Goal: Information Seeking & Learning: Learn about a topic

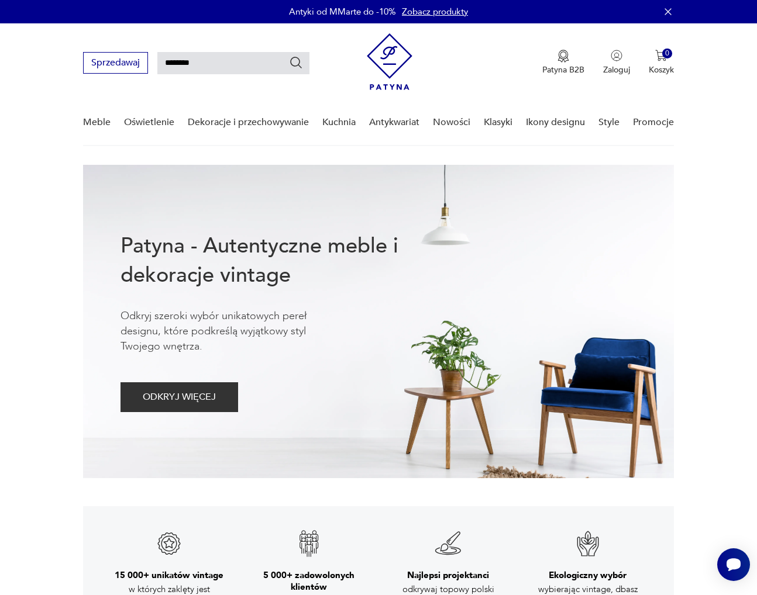
type input "********"
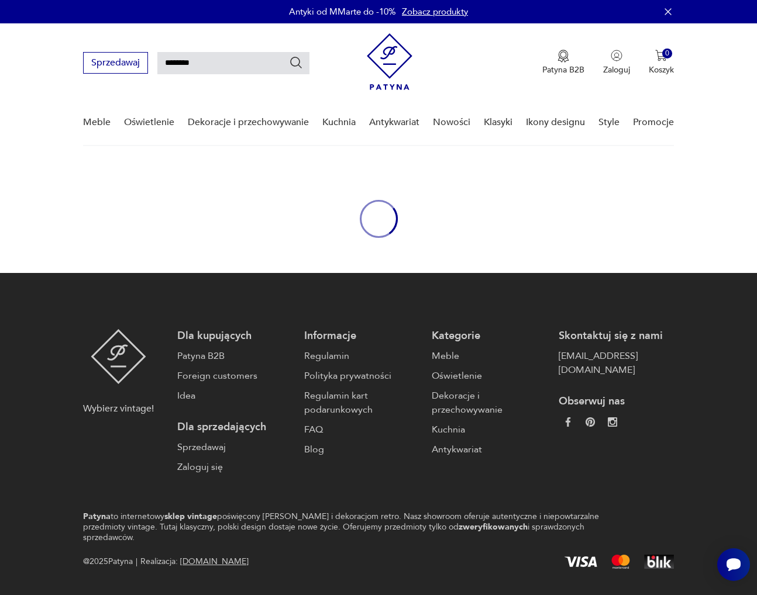
scroll to position [42, 0]
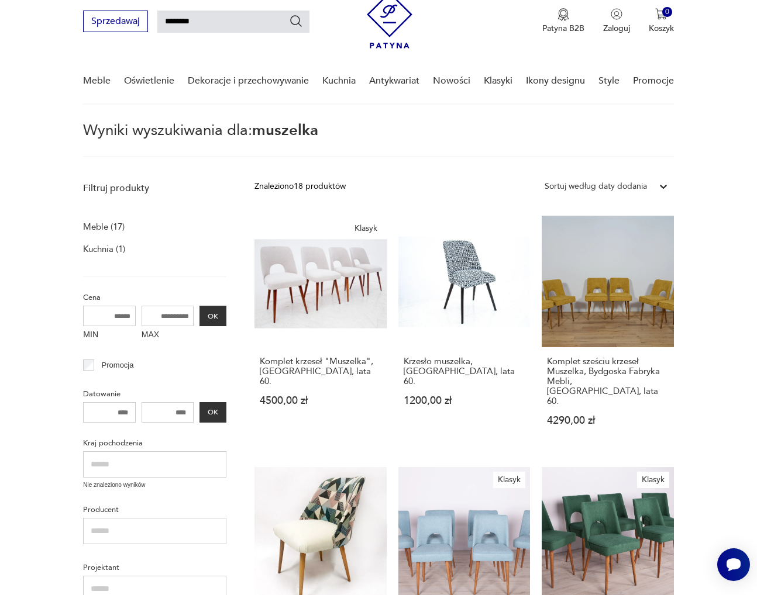
click at [613, 189] on div "Sortuj według daty dodania" at bounding box center [595, 186] width 102 height 13
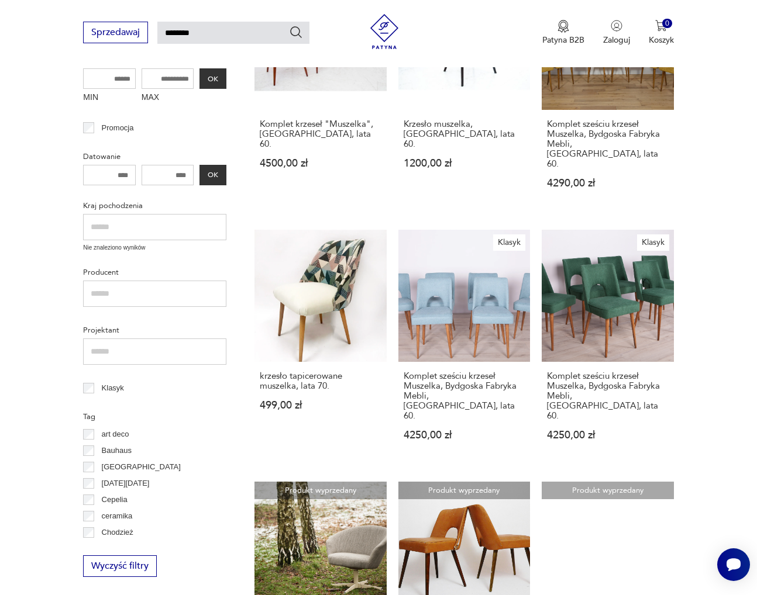
scroll to position [262, 0]
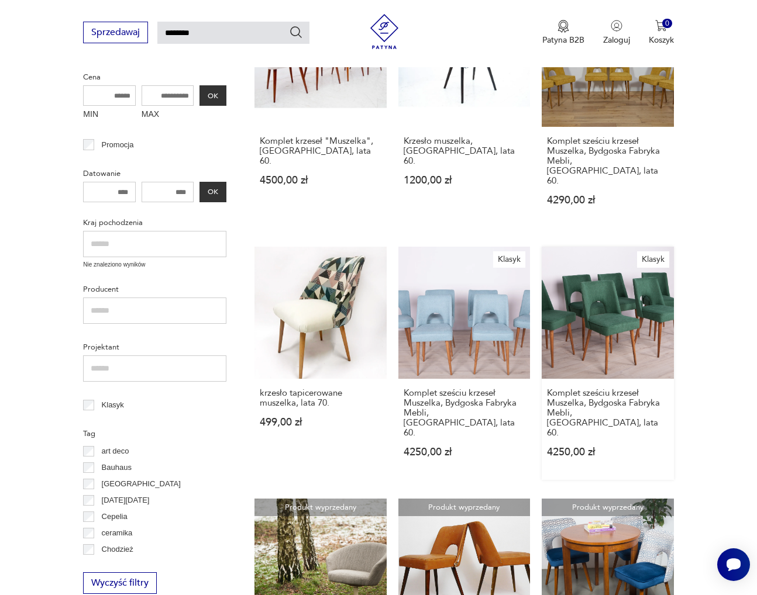
click at [656, 294] on link "Klasyk Komplet sześciu krzeseł Muszelka, Bydgoska Fabryka Mebli, [GEOGRAPHIC_DA…" at bounding box center [608, 363] width 132 height 233
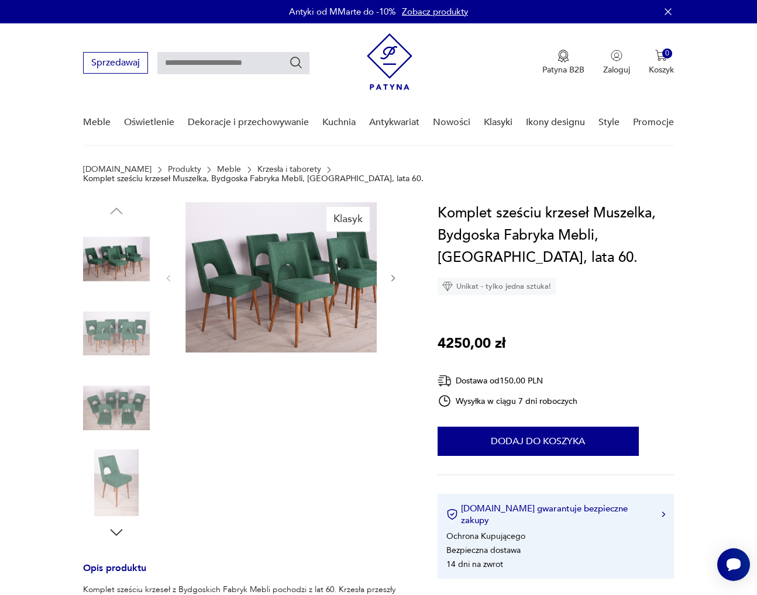
click at [123, 323] on img at bounding box center [116, 334] width 67 height 67
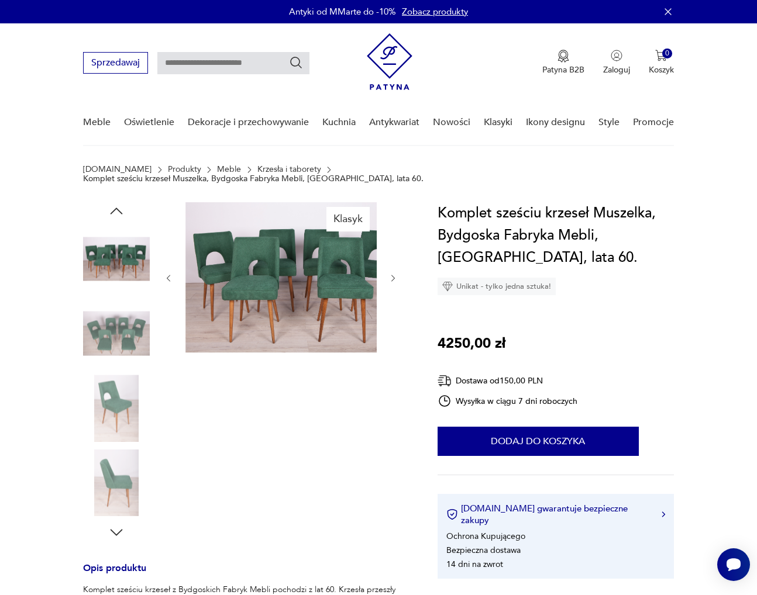
click at [119, 394] on img at bounding box center [116, 408] width 67 height 67
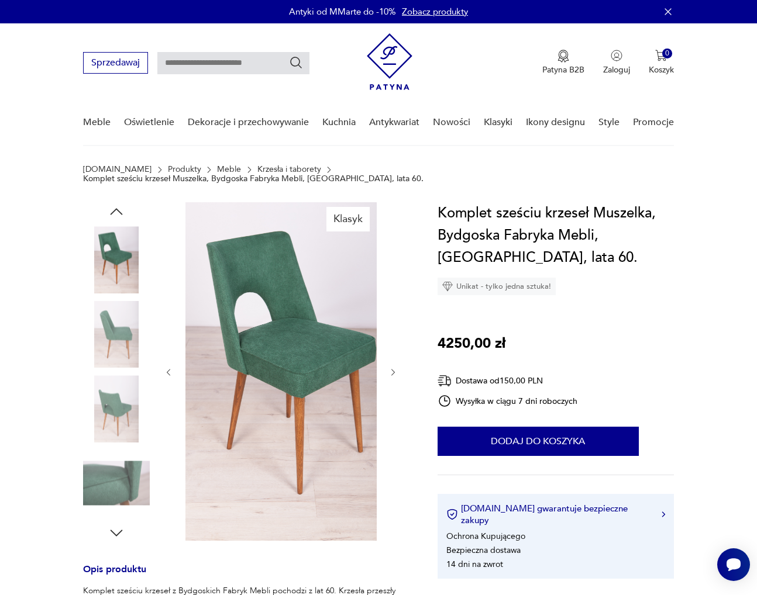
click at [114, 494] on img at bounding box center [116, 483] width 67 height 67
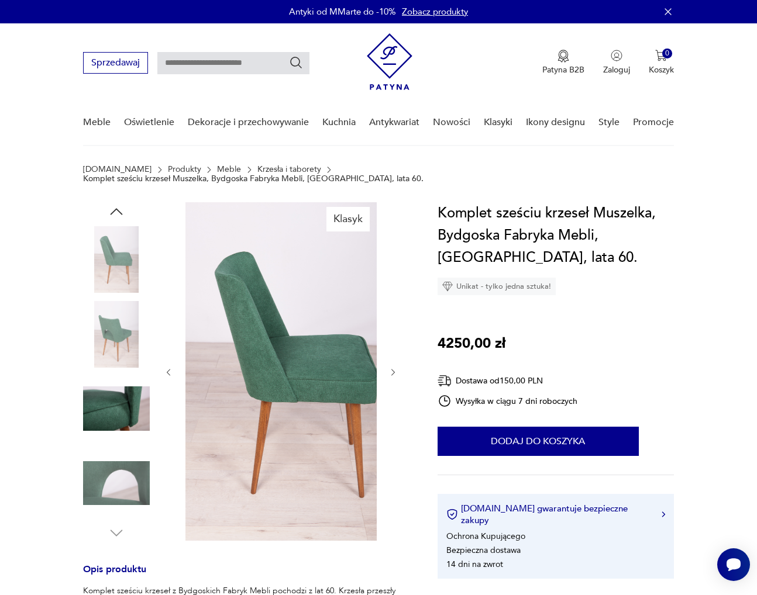
click at [124, 408] on img at bounding box center [116, 408] width 67 height 67
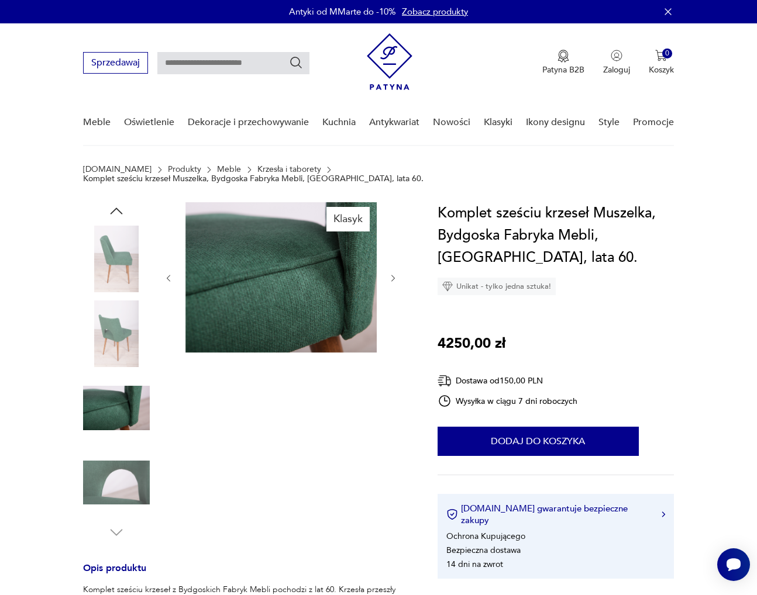
click at [129, 450] on img at bounding box center [116, 483] width 67 height 67
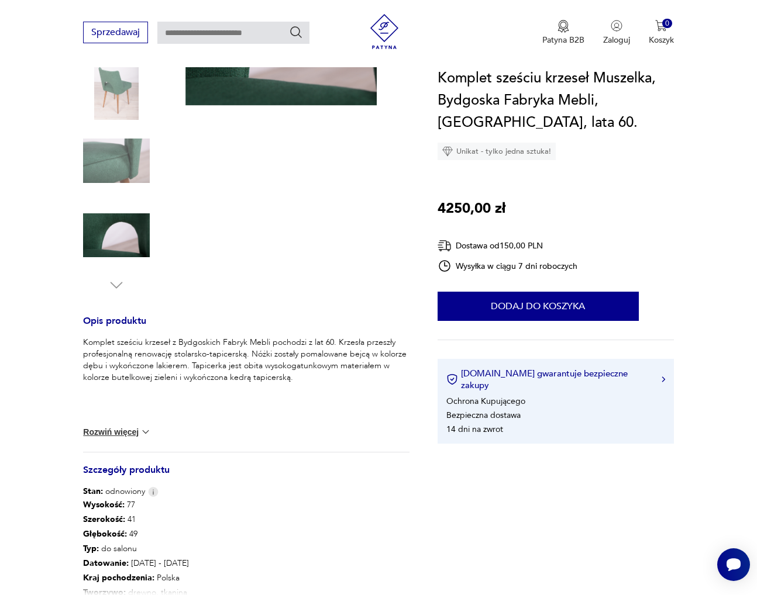
scroll to position [156, 0]
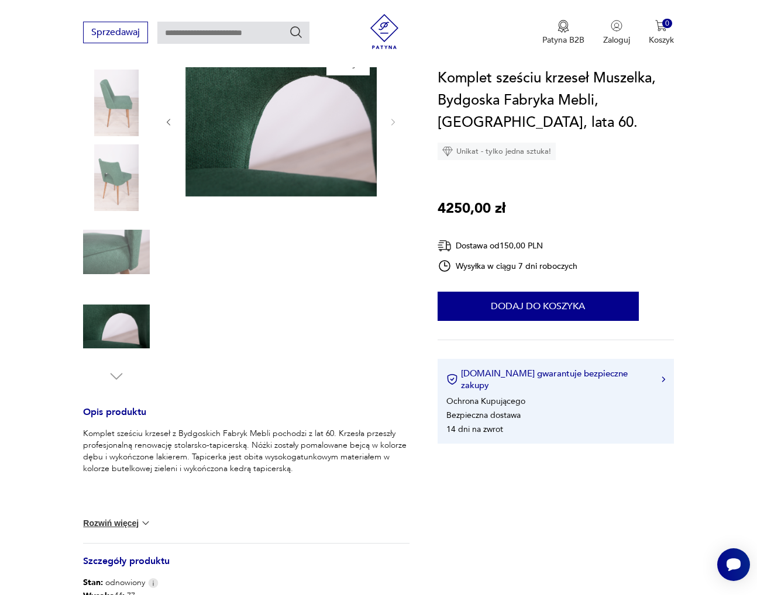
click at [134, 246] on img at bounding box center [116, 252] width 67 height 67
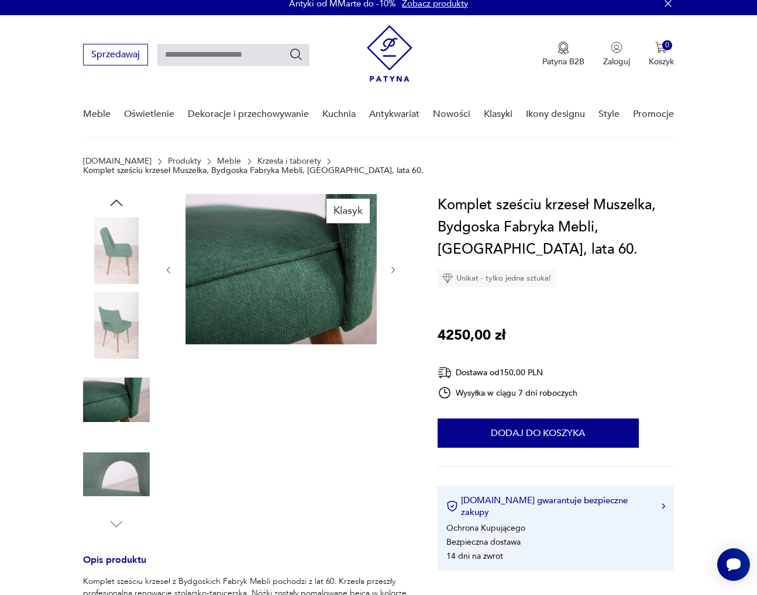
scroll to position [0, 0]
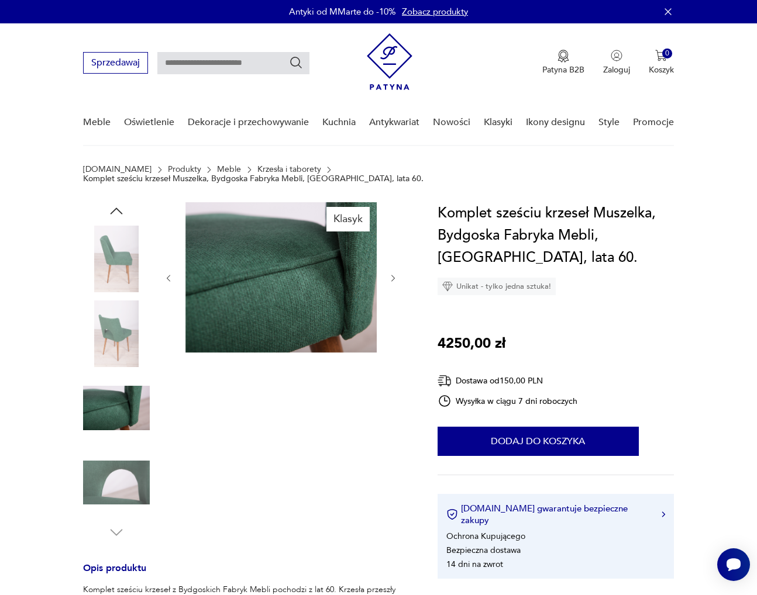
click at [398, 274] on icon "button" at bounding box center [392, 278] width 9 height 9
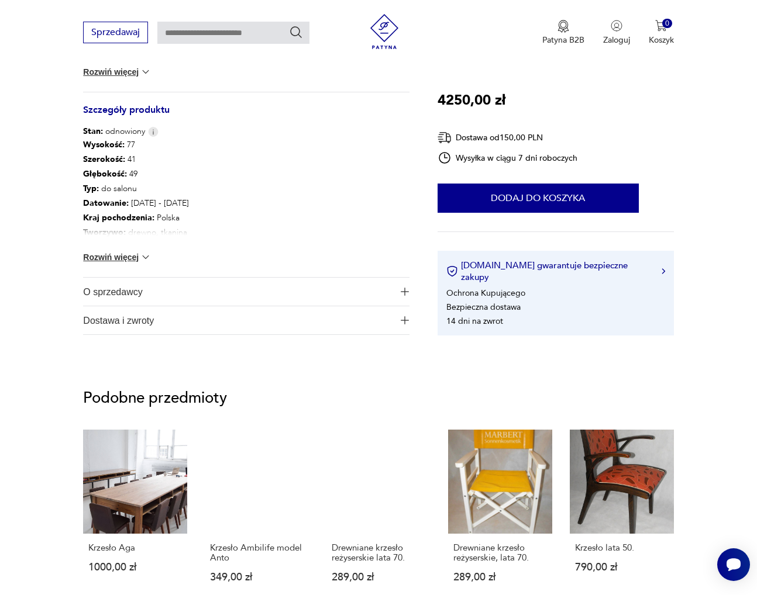
scroll to position [624, 0]
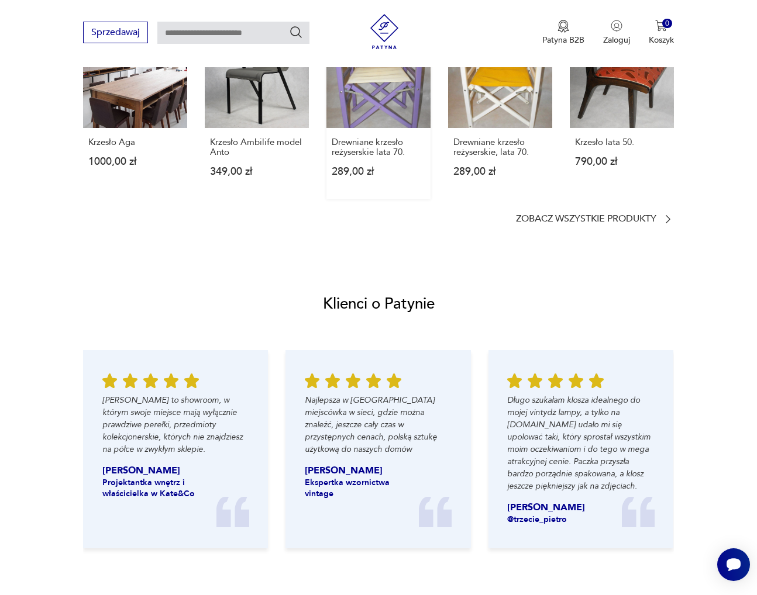
type input "********"
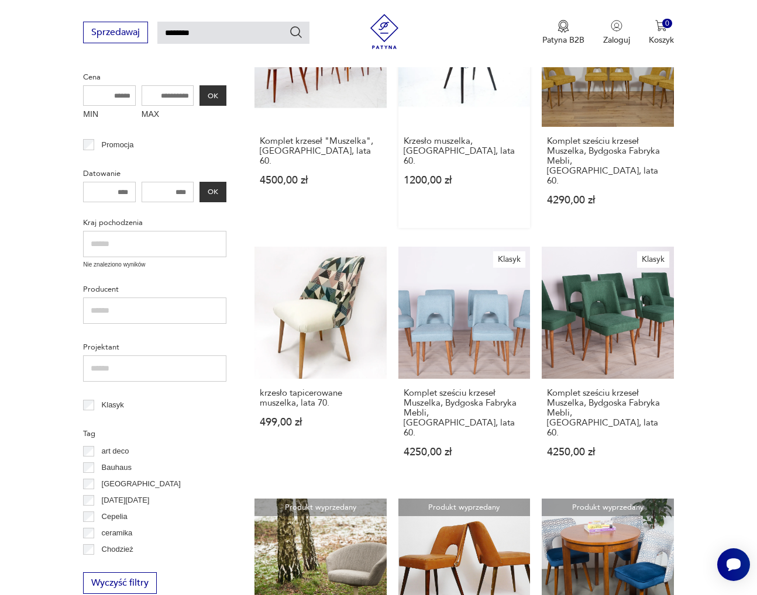
scroll to position [106, 0]
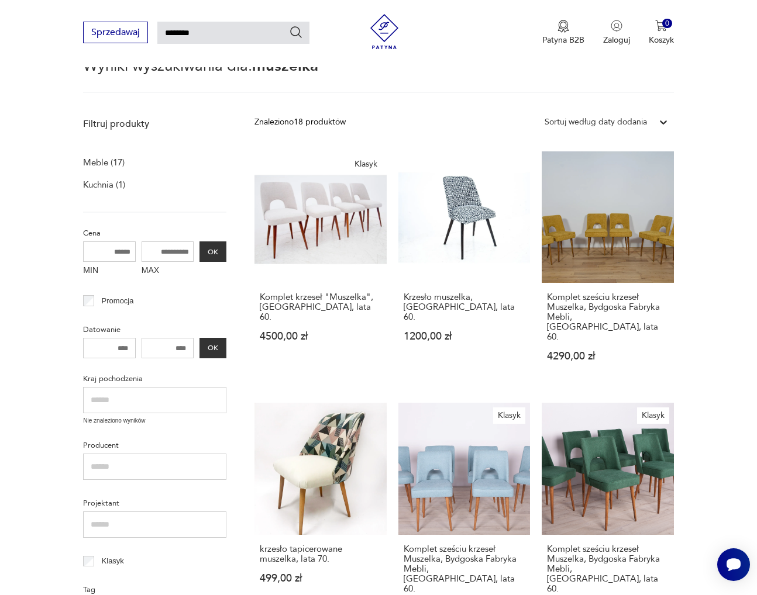
click at [653, 112] on div at bounding box center [663, 122] width 21 height 21
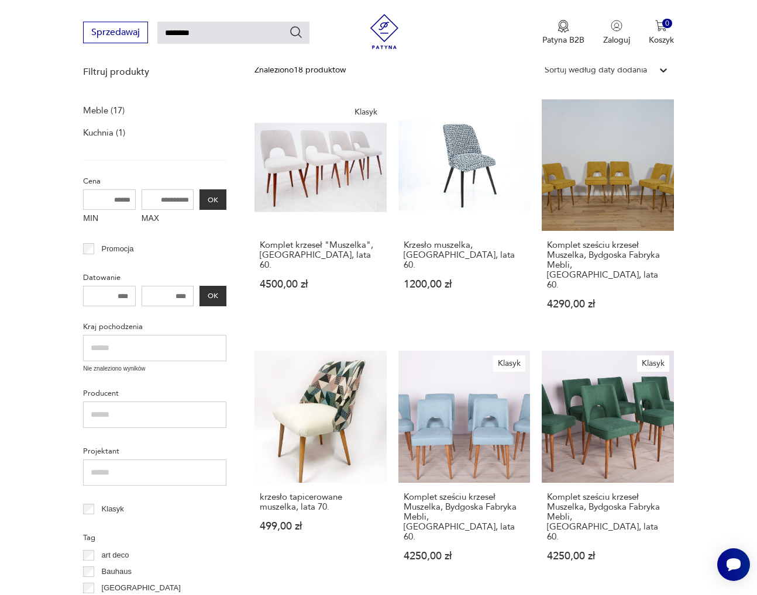
scroll to position [184, 0]
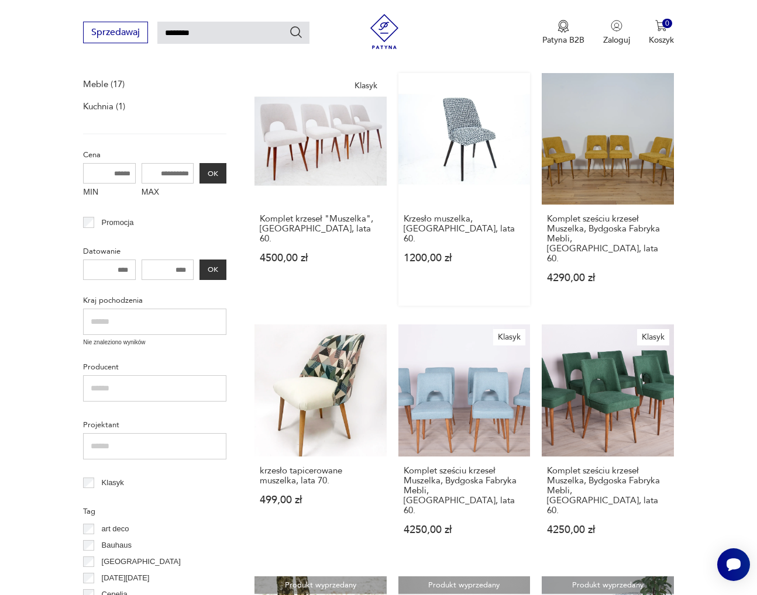
click at [450, 171] on link "Krzesło muszelka, [GEOGRAPHIC_DATA], lata 60. 1200,00 zł" at bounding box center [464, 189] width 132 height 233
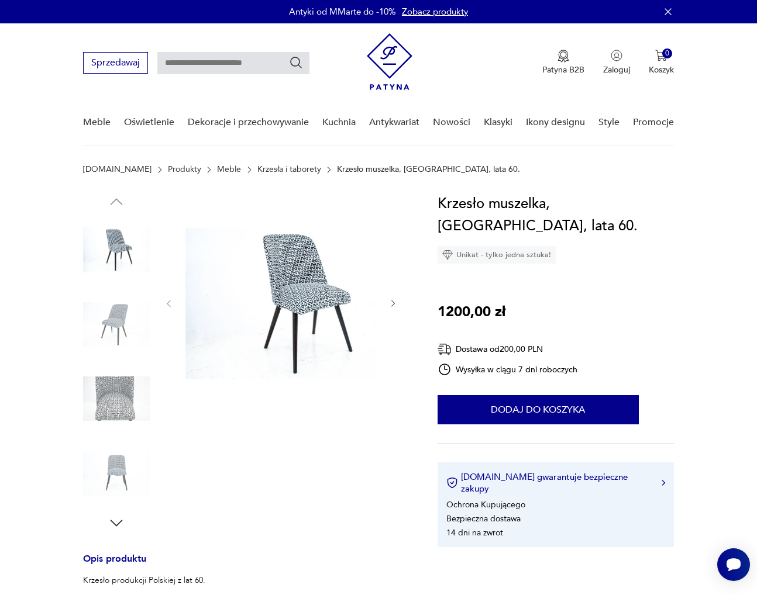
type input "********"
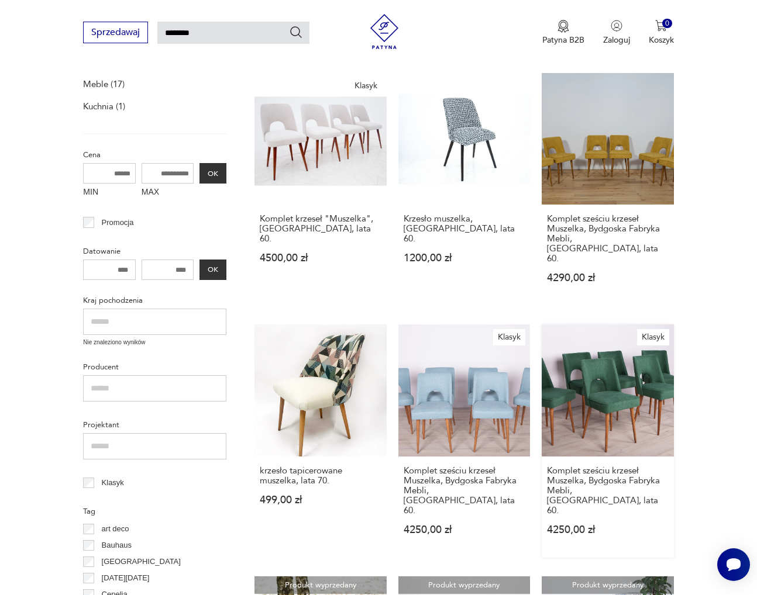
click at [594, 367] on link "Klasyk Komplet sześciu krzeseł Muszelka, Bydgoska Fabryka Mebli, [GEOGRAPHIC_DA…" at bounding box center [608, 441] width 132 height 233
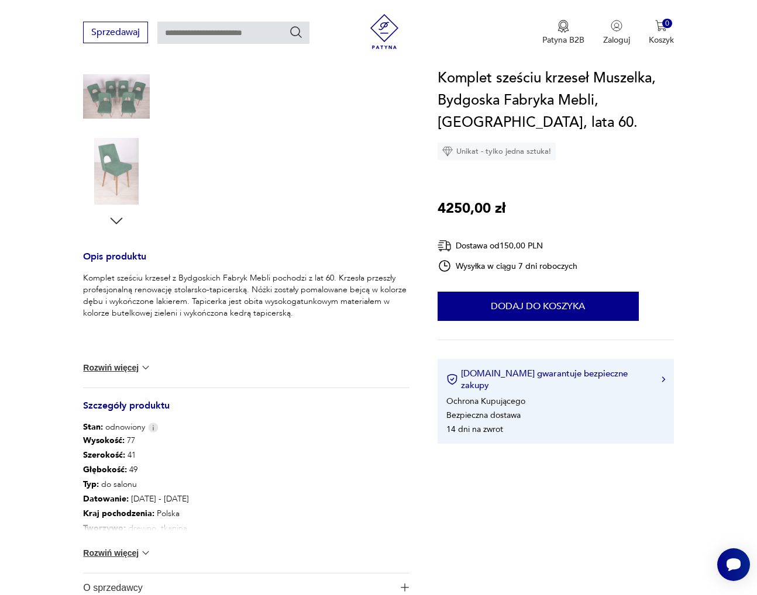
scroll to position [546, 0]
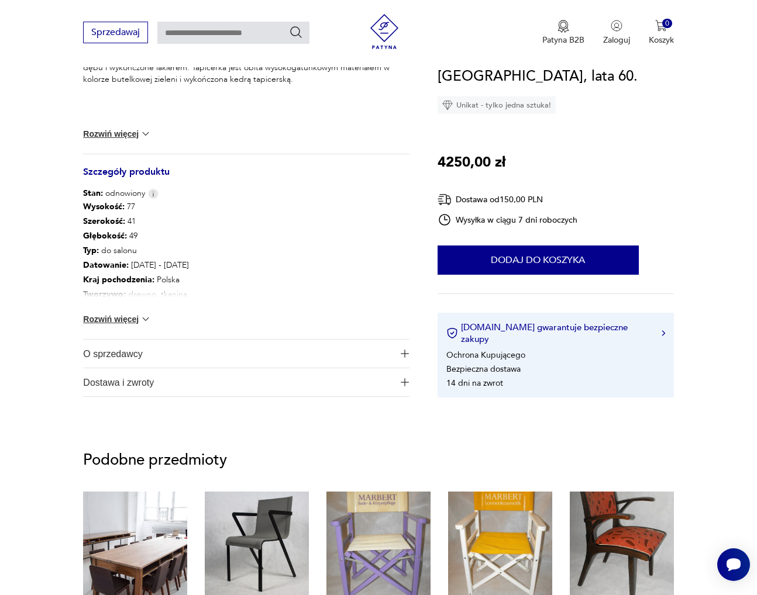
click at [131, 340] on span "O sprzedawcy" at bounding box center [238, 354] width 310 height 28
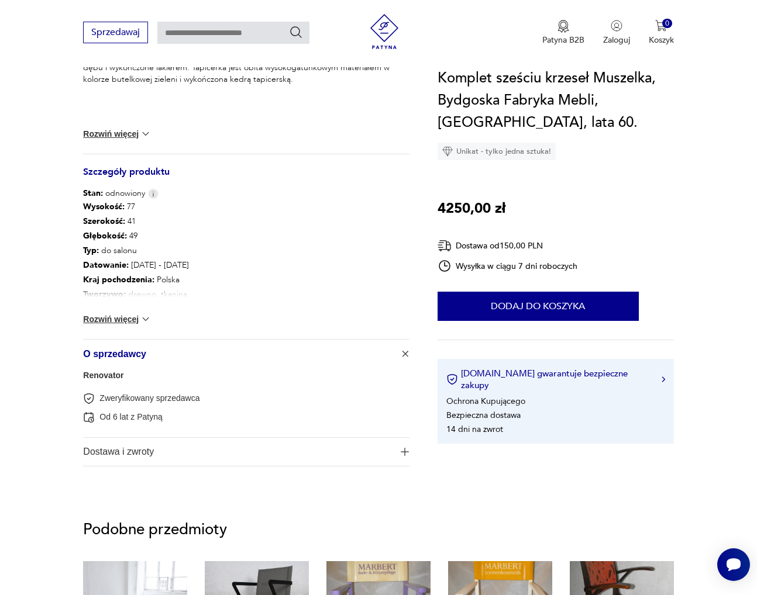
click at [112, 371] on link "Renovator" at bounding box center [103, 375] width 40 height 9
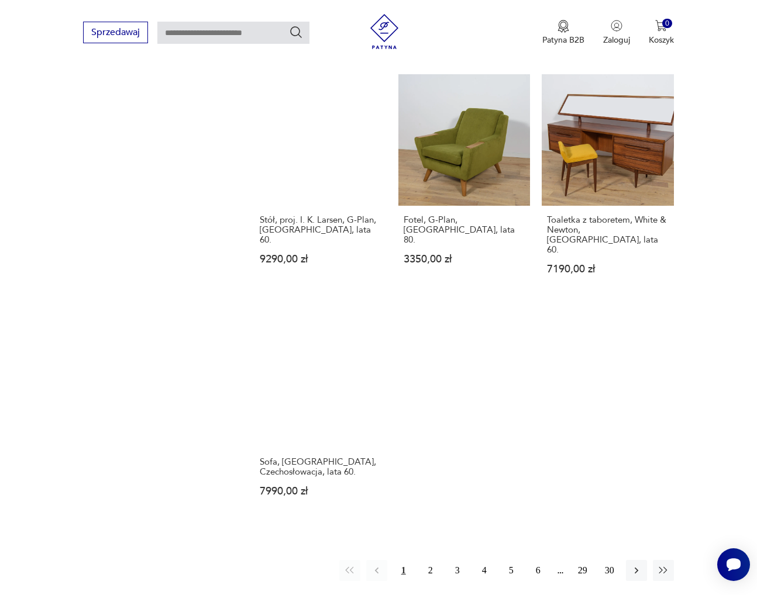
scroll to position [1410, 0]
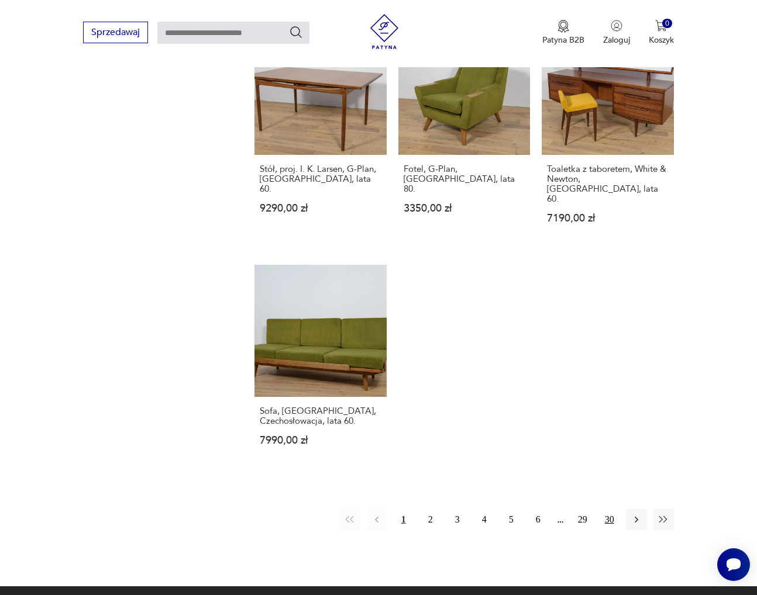
click at [608, 509] on button "30" at bounding box center [609, 519] width 21 height 21
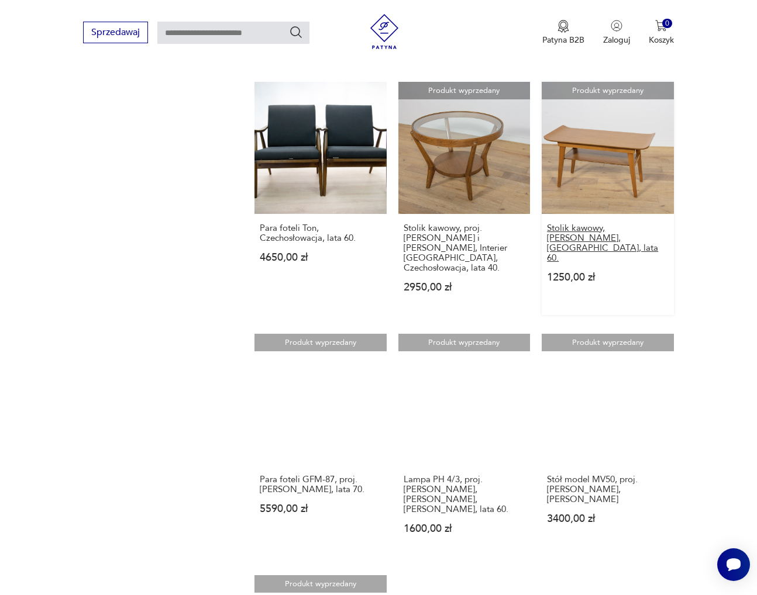
scroll to position [1167, 0]
